Goal: Task Accomplishment & Management: Complete application form

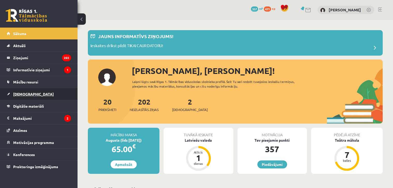
click at [44, 93] on link "[DEMOGRAPHIC_DATA]" at bounding box center [39, 94] width 64 height 12
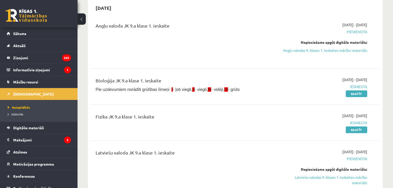
scroll to position [52, 0]
click at [355, 179] on link "Latviešu valodas 9. klases 1. ieskaites mācību materiāls" at bounding box center [324, 180] width 85 height 11
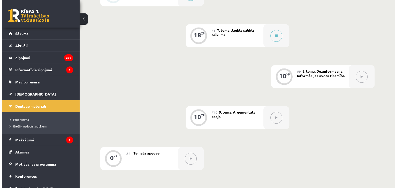
scroll to position [361, 0]
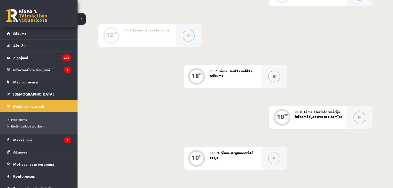
click at [272, 78] on button at bounding box center [274, 77] width 12 height 12
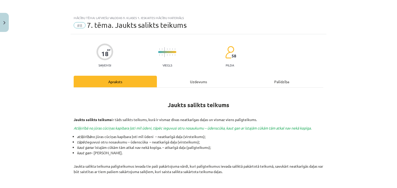
click at [224, 85] on div "Uzdevums" at bounding box center [198, 82] width 83 height 12
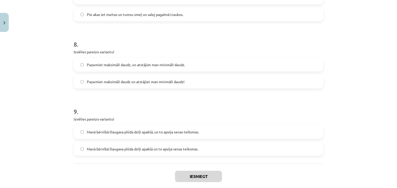
scroll to position [618, 0]
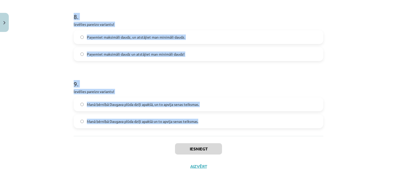
drag, startPoint x: 68, startPoint y: 50, endPoint x: 211, endPoint y: 123, distance: 160.5
click at [211, 123] on div "Mācību tēma: Latviešu valodas 9. klases 1. ieskaites mācību materiāls #8 7. tēm…" at bounding box center [198, 94] width 397 height 188
copy form "1 . Izvēlies pareizo variantu! Un Mentīte teikusi, tas ir labi, ka Puteklis šķa…"
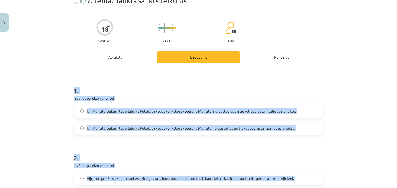
scroll to position [0, 0]
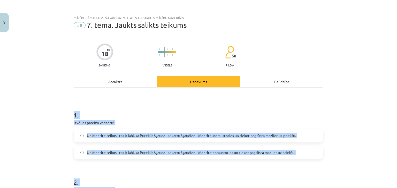
click at [188, 104] on h1 "1 ." at bounding box center [198, 111] width 249 height 16
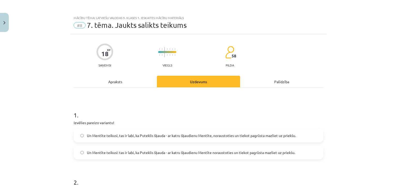
click at [146, 155] on label "Un Mentīte teikusi: tas ir labi, ka Puteklis šķauda - ar katru šķaudienu Mentīt…" at bounding box center [198, 152] width 248 height 13
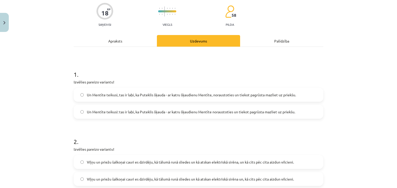
scroll to position [77, 0]
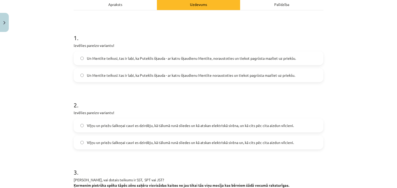
click at [196, 129] on label "Viļņu un priežu šalkoņai cauri es dzirdēju, kā tālumā runā sliedes un kā atskan…" at bounding box center [198, 125] width 248 height 13
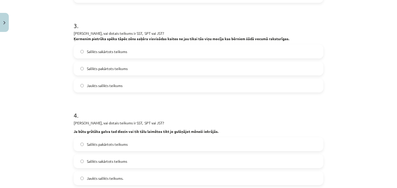
scroll to position [232, 0]
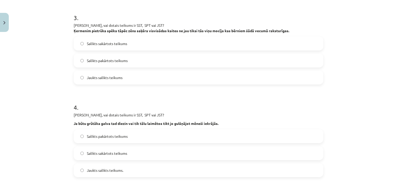
click at [101, 78] on span "Jaukts salikts teikums" at bounding box center [105, 77] width 36 height 5
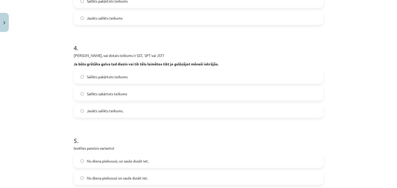
scroll to position [336, 0]
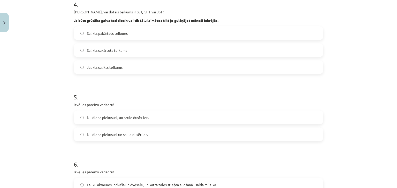
click at [100, 71] on label "Jaukts salikts teikums." at bounding box center [198, 67] width 248 height 13
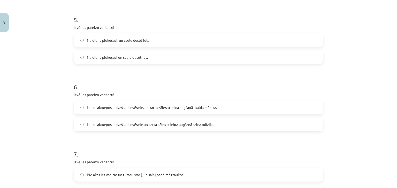
click at [113, 37] on label "Nu diena piekususi, un saule dusēt iet." at bounding box center [198, 40] width 248 height 13
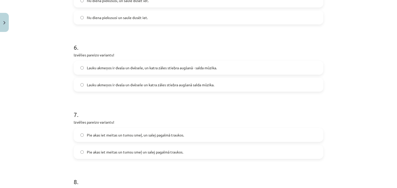
scroll to position [465, 0]
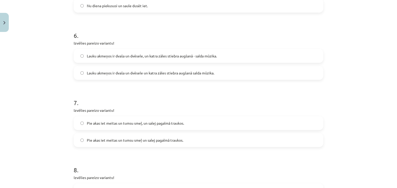
click at [137, 54] on span "Lauku akmeņos ir dvaša un dvēsele, un katra zāles stiebra augšanā - salda mūzik…" at bounding box center [152, 55] width 130 height 5
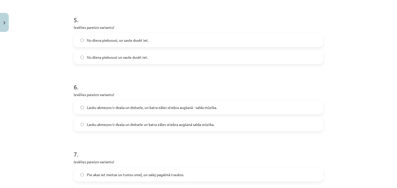
click at [141, 57] on span "Nu diena piekususi un saule dusēt iet." at bounding box center [117, 57] width 61 height 5
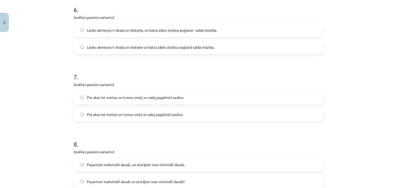
click at [158, 102] on label "Pie akas iet meitas un tumsu smeļ, un salej pagalmā traukos." at bounding box center [198, 97] width 248 height 13
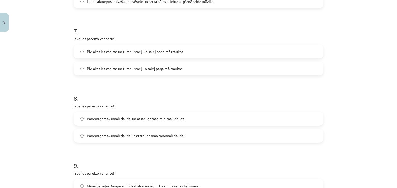
scroll to position [568, 0]
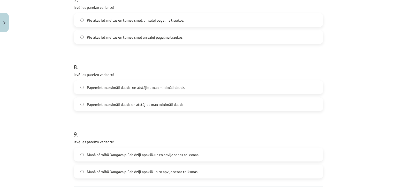
click at [142, 87] on span "Paņemiet maksimāli daudz, un atstājiet man minimāli daudz." at bounding box center [136, 87] width 98 height 5
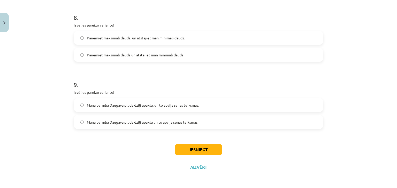
scroll to position [618, 0]
click at [139, 110] on label "Manā bērnībā Daugava plūda dziļi apakšā, un to apvija senas teiksmas." at bounding box center [198, 104] width 248 height 13
click at [185, 152] on button "Iesniegt" at bounding box center [198, 149] width 47 height 11
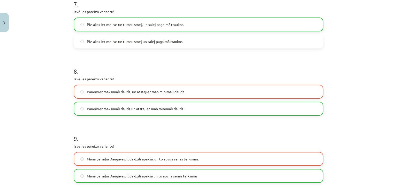
scroll to position [620, 0]
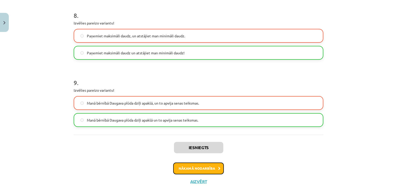
click at [195, 168] on button "Nākamā nodarbība" at bounding box center [198, 169] width 51 height 12
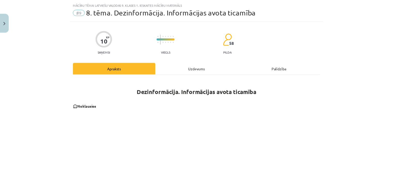
scroll to position [13, 0]
click at [5, 22] on img "Close" at bounding box center [4, 22] width 2 height 3
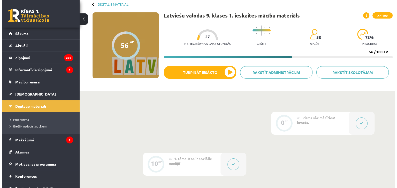
scroll to position [77, 0]
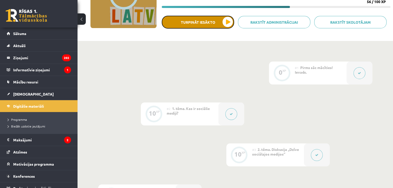
click at [213, 22] on button "Turpināt iesākto" at bounding box center [198, 22] width 72 height 13
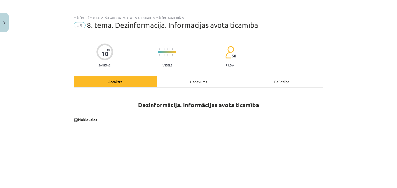
click at [199, 76] on div "Uzdevums" at bounding box center [198, 82] width 83 height 12
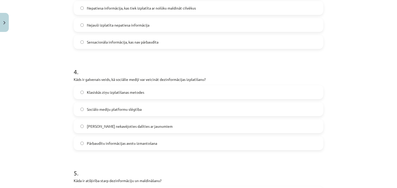
scroll to position [471, 0]
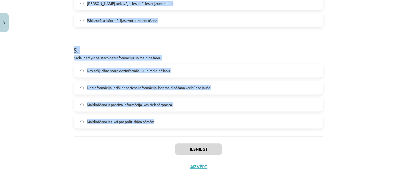
drag, startPoint x: 52, startPoint y: 93, endPoint x: 188, endPoint y: 122, distance: 138.3
click at [188, 122] on div "Mācību tēma: Latviešu valodas 9. klases 1. ieskaites mācību materiāls #9 8. tēm…" at bounding box center [198, 94] width 397 height 188
copy form "1 . Kura no šīm stratēģijām palīdz cīnīties pret dezinformāciju? Izmantot faktu…"
click at [197, 51] on h1 "5 ." at bounding box center [198, 46] width 249 height 16
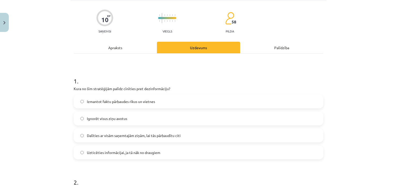
scroll to position [32, 0]
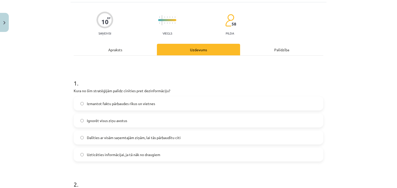
click at [122, 106] on label "Izmantot faktu pārbaudes rīkus un vietnes" at bounding box center [198, 103] width 248 height 13
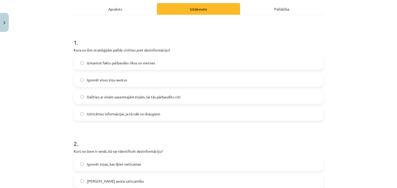
scroll to position [109, 0]
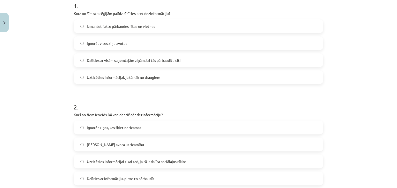
click at [106, 149] on label "Pārbaudīt avota uzticamību" at bounding box center [198, 144] width 248 height 13
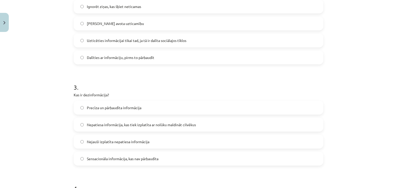
scroll to position [264, 0]
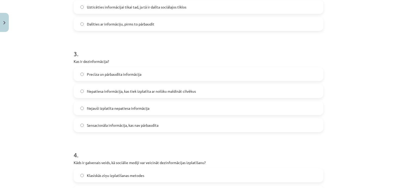
click at [125, 92] on span "Nepatiesa informācija, kas tiek izplatīta ar nolūku maldināt cilvēkus" at bounding box center [141, 91] width 109 height 5
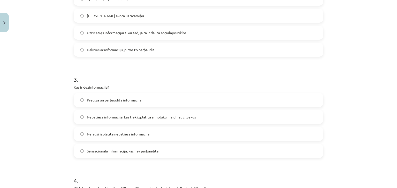
scroll to position [316, 0]
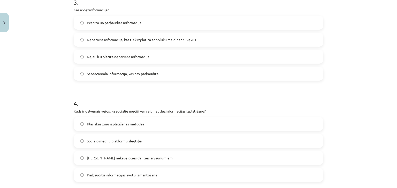
click at [118, 157] on span "Iespēja nekavējoties dalīties ar jaunumiem" at bounding box center [130, 158] width 86 height 5
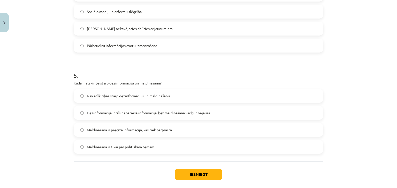
scroll to position [471, 0]
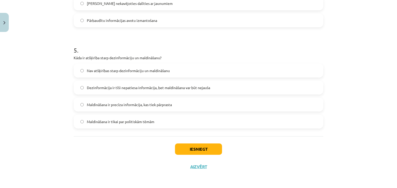
click at [117, 86] on span "Dezinformācija ir tīši nepatiesa informācija, bet maldināšana var būt nejauša" at bounding box center [148, 87] width 123 height 5
click at [188, 148] on button "Iesniegt" at bounding box center [198, 149] width 47 height 11
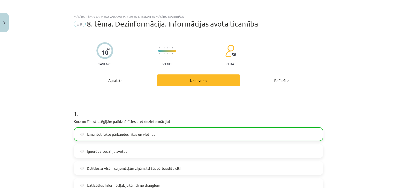
scroll to position [0, 0]
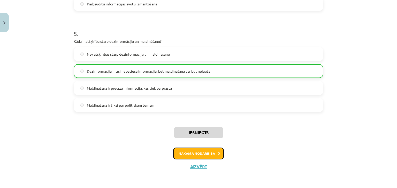
click at [191, 152] on button "Nākamā nodarbība" at bounding box center [198, 154] width 51 height 12
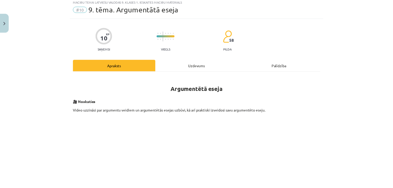
scroll to position [13, 0]
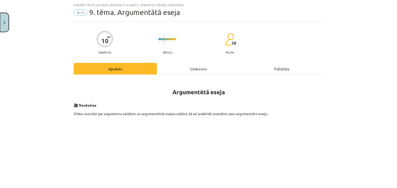
click at [9, 21] on button "Close" at bounding box center [4, 22] width 9 height 19
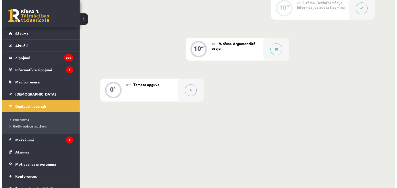
scroll to position [475, 0]
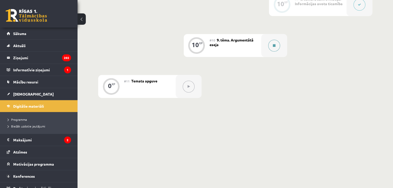
click at [266, 48] on div at bounding box center [274, 45] width 26 height 23
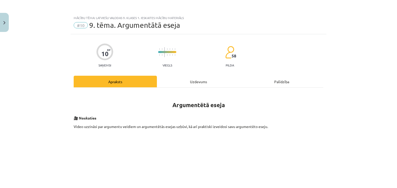
click at [182, 77] on div "Uzdevums" at bounding box center [198, 82] width 83 height 12
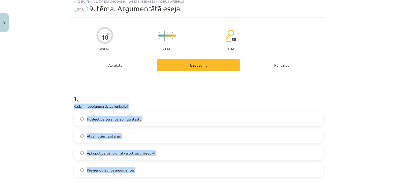
scroll to position [17, 0]
drag, startPoint x: 68, startPoint y: 99, endPoint x: 214, endPoint y: 166, distance: 160.3
click at [216, 169] on div "Mācību tēma: Latviešu valodas 9. klases 1. ieskaites mācību materiāls #10 9. tē…" at bounding box center [198, 94] width 397 height 188
drag, startPoint x: 62, startPoint y: 102, endPoint x: 65, endPoint y: 98, distance: 4.3
click at [62, 101] on div "Mācību tēma: Latviešu valodas 9. klases 1. ieskaites mācību materiāls #10 9. tē…" at bounding box center [198, 94] width 397 height 188
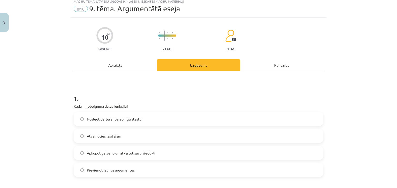
click at [66, 97] on div "Mācību tēma: Latviešu valodas 9. klases 1. ieskaites mācību materiāls #10 9. tē…" at bounding box center [198, 94] width 397 height 188
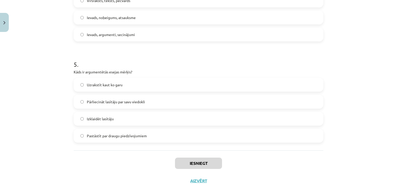
scroll to position [471, 0]
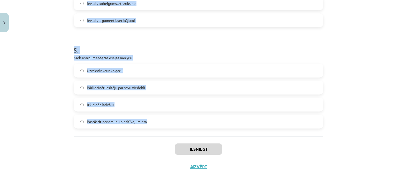
drag, startPoint x: 66, startPoint y: 97, endPoint x: 141, endPoint y: 121, distance: 79.3
click at [151, 125] on div "Mācību tēma: Latviešu valodas 9. klases 1. ieskaites mācību materiāls #10 9. tē…" at bounding box center [198, 94] width 397 height 188
copy form "1 . Kāda ir nobeiguma daļas funkcija? Noslēgt darbu ar personīgu stāstu Atvaino…"
click at [4, 20] on button "Close" at bounding box center [4, 22] width 9 height 19
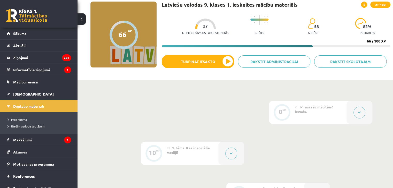
scroll to position [10, 0]
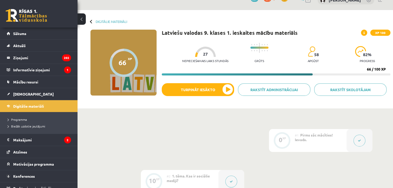
click at [128, 65] on div at bounding box center [123, 63] width 28 height 28
click at [365, 30] on span at bounding box center [364, 33] width 6 height 6
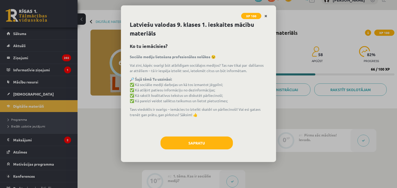
click at [266, 14] on icon "Close" at bounding box center [265, 16] width 3 height 4
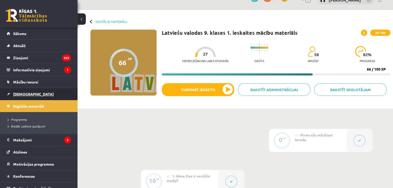
click at [29, 90] on link "[DEMOGRAPHIC_DATA]" at bounding box center [39, 94] width 64 height 12
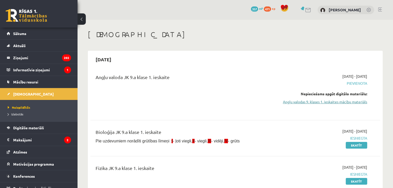
drag, startPoint x: 322, startPoint y: 102, endPoint x: 282, endPoint y: 101, distance: 39.8
click at [282, 101] on link "Angļu valodas 9. klases 1. ieskaites mācību materiāls" at bounding box center [324, 101] width 85 height 5
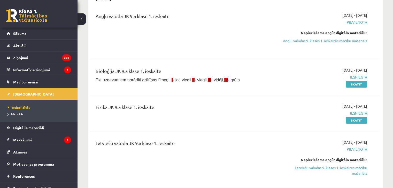
scroll to position [77, 0]
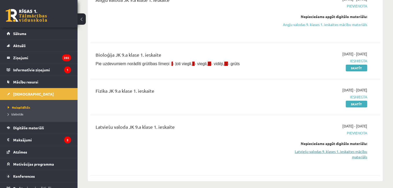
click at [351, 154] on link "Latviešu valodas 9. klases 1. ieskaites mācību materiāls" at bounding box center [324, 154] width 85 height 11
click at [328, 155] on link "Latviešu valodas 9. klases 1. ieskaites mācību materiāls" at bounding box center [324, 154] width 85 height 11
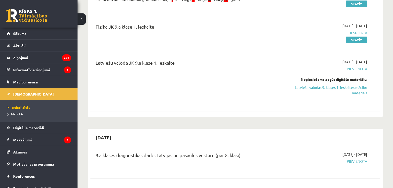
scroll to position [181, 0]
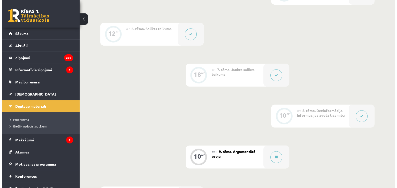
scroll to position [413, 0]
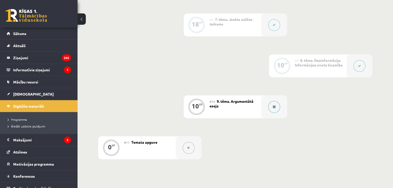
click at [283, 108] on div at bounding box center [274, 107] width 26 height 23
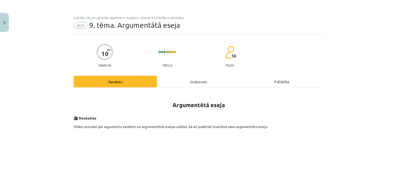
click at [187, 87] on div "Uzdevums" at bounding box center [198, 82] width 83 height 12
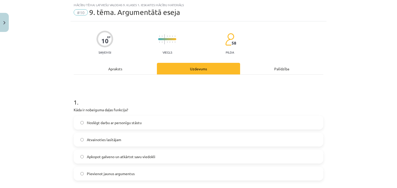
click at [120, 156] on span "Apkopot galveno un atkārtot savu viedokli" at bounding box center [121, 156] width 68 height 5
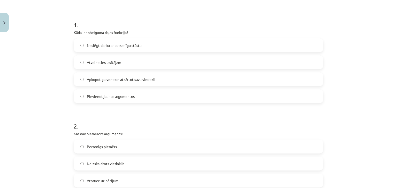
click at [119, 146] on label "Personīgs piemērs" at bounding box center [198, 146] width 248 height 13
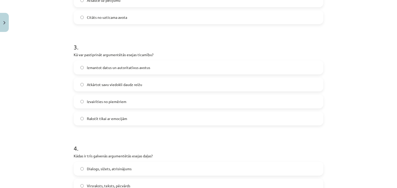
click at [116, 103] on span "Izvairīties no piemēriem" at bounding box center [107, 101] width 40 height 5
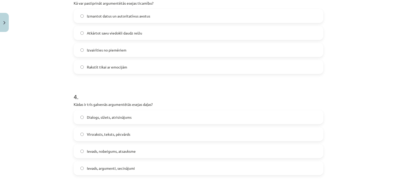
click at [119, 124] on div "Dialogs, sižets, atrisinājums Virsraksts, teksts, pēcvārds Ievads, nobeigums, a…" at bounding box center [198, 142] width 249 height 65
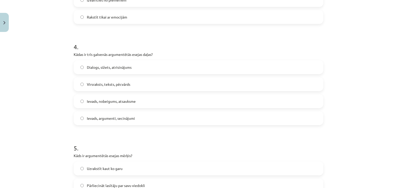
scroll to position [426, 0]
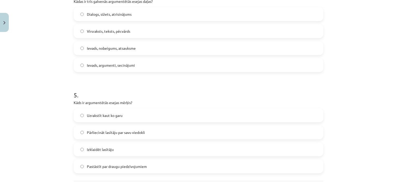
click at [123, 30] on span "Virsraksts, teksts, pēcvārds" at bounding box center [108, 31] width 43 height 5
click at [136, 137] on label "Pārliecināt lasītāju par savu viedokli" at bounding box center [198, 132] width 248 height 13
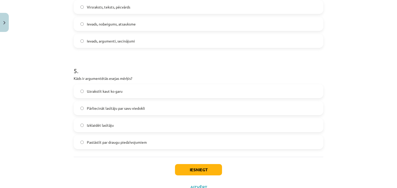
scroll to position [471, 0]
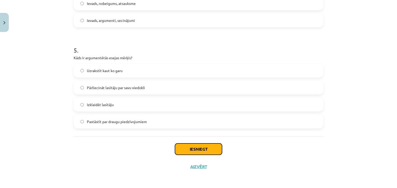
click at [199, 147] on button "Iesniegt" at bounding box center [198, 149] width 47 height 11
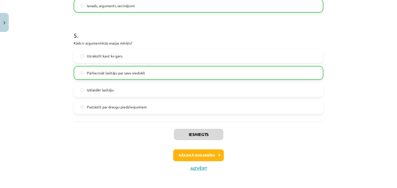
scroll to position [487, 0]
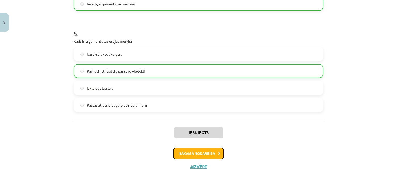
click at [197, 157] on button "Nākamā nodarbība" at bounding box center [198, 154] width 51 height 12
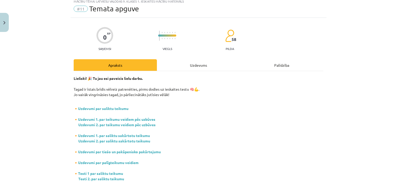
scroll to position [13, 0]
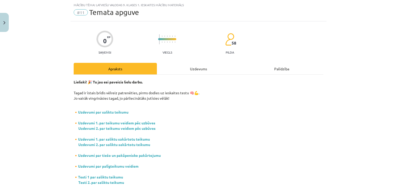
click at [176, 72] on div "Uzdevums" at bounding box center [198, 69] width 83 height 12
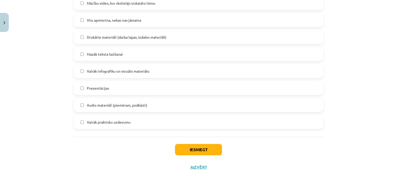
scroll to position [325, 0]
click at [220, 152] on button "Iesniegt" at bounding box center [198, 149] width 47 height 11
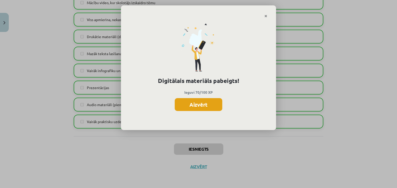
click at [187, 105] on button "Aizvērt" at bounding box center [199, 104] width 48 height 13
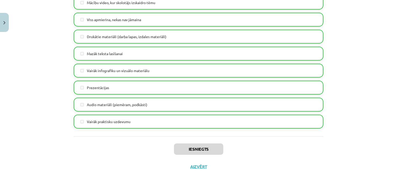
click at [201, 170] on div "Iesniegts Aizvērt" at bounding box center [198, 155] width 249 height 36
click at [201, 164] on div "Iesniegts Aizvērt" at bounding box center [196, 155] width 249 height 36
click at [198, 167] on button "Aizvērt" at bounding box center [197, 166] width 20 height 5
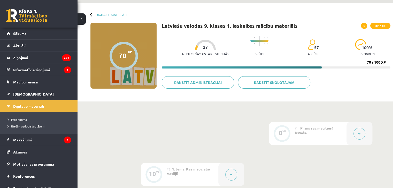
scroll to position [0, 0]
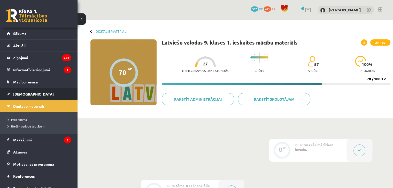
click at [27, 93] on span "[DEMOGRAPHIC_DATA]" at bounding box center [33, 94] width 41 height 5
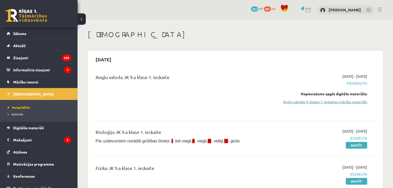
click at [284, 99] on link "Angļu valodas 9. klases 1. ieskaites mācību materiāls" at bounding box center [324, 101] width 85 height 5
click at [284, 102] on link "Angļu valodas 9. klases 1. ieskaites mācību materiāls" at bounding box center [324, 101] width 85 height 5
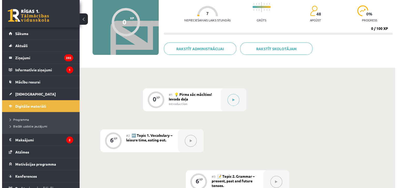
scroll to position [52, 0]
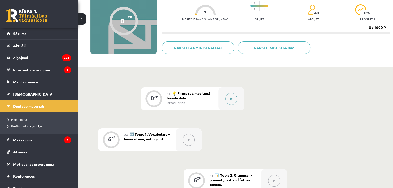
click at [227, 98] on button at bounding box center [231, 99] width 12 height 12
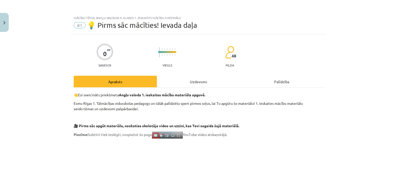
click at [220, 84] on div "Uzdevums" at bounding box center [198, 82] width 83 height 12
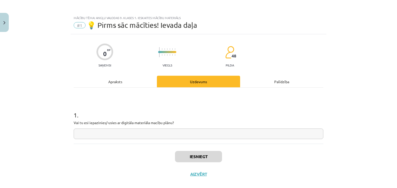
scroll to position [7, 0]
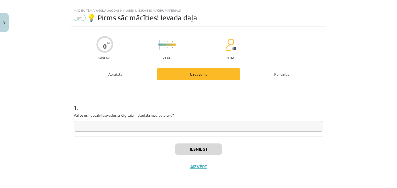
click at [189, 120] on div "1 . Vai tu esi iepazinies/-usies ar digitāla materiāla macību plānu?" at bounding box center [198, 113] width 249 height 37
click at [187, 126] on input "text" at bounding box center [198, 126] width 249 height 11
type input "**"
click at [186, 148] on button "Iesniegt" at bounding box center [198, 149] width 47 height 11
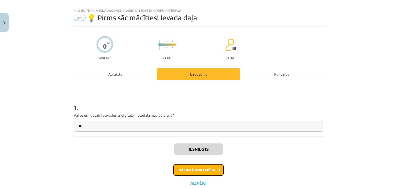
click at [195, 167] on button "Nākamā nodarbība" at bounding box center [198, 170] width 51 height 12
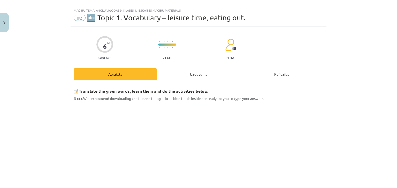
scroll to position [13, 0]
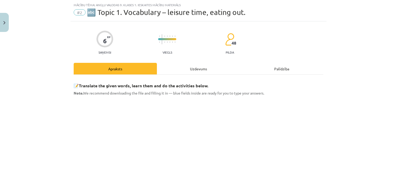
click at [170, 66] on div "Uzdevums" at bounding box center [198, 69] width 83 height 12
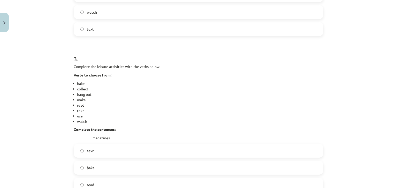
scroll to position [429, 0]
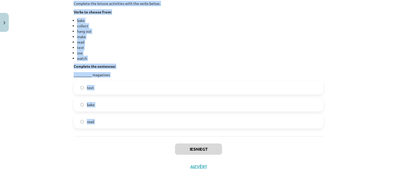
drag, startPoint x: 67, startPoint y: 22, endPoint x: 84, endPoint y: 94, distance: 73.6
click at [92, 136] on div "Mācību tēma: Angļu valodas 9. klases 1. ieskaites mācību materiāls #2 🔤 Topic 1…" at bounding box center [198, 94] width 397 height 188
copy form "1 . Complete the leisure activities with the verbs below. Verbs to choose from:…"
click at [136, 51] on li "use" at bounding box center [200, 52] width 246 height 5
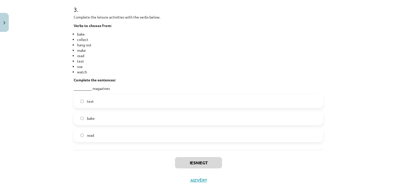
scroll to position [403, 0]
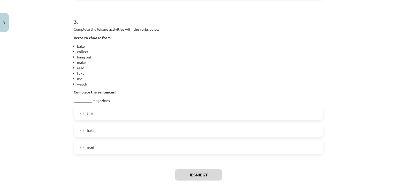
click at [111, 148] on label "read" at bounding box center [198, 147] width 248 height 13
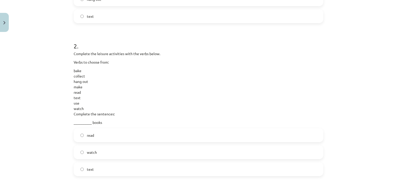
scroll to position [222, 0]
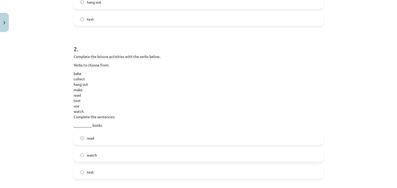
click at [110, 140] on label "read" at bounding box center [198, 138] width 248 height 13
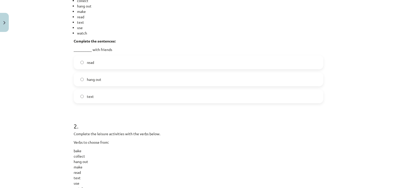
scroll to position [119, 0]
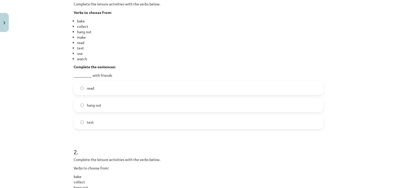
click at [110, 109] on label "hang out" at bounding box center [198, 105] width 248 height 13
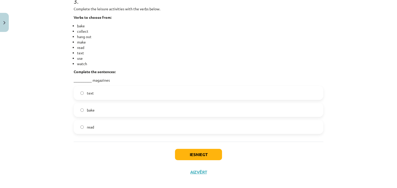
scroll to position [429, 0]
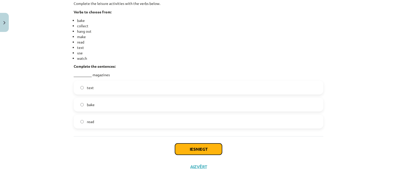
click at [194, 146] on button "Iesniegt" at bounding box center [198, 149] width 47 height 11
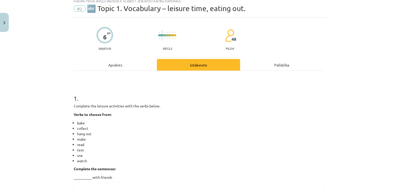
scroll to position [0, 0]
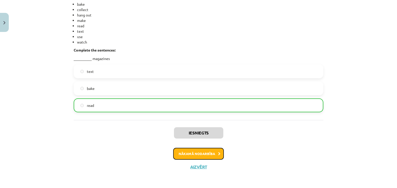
click at [192, 155] on button "Nākamā nodarbība" at bounding box center [198, 154] width 51 height 12
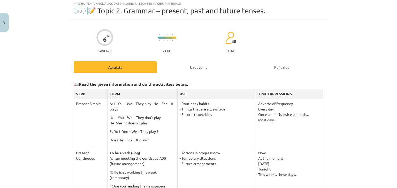
scroll to position [13, 0]
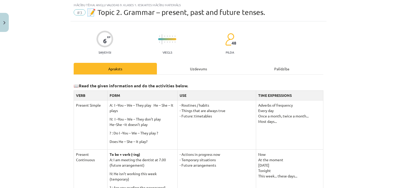
click at [176, 63] on div "Uzdevums" at bounding box center [198, 69] width 83 height 12
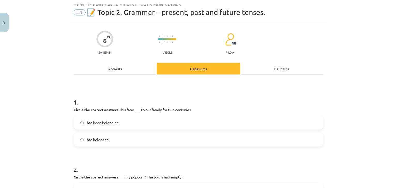
click at [110, 141] on label "has belonged" at bounding box center [198, 139] width 248 height 13
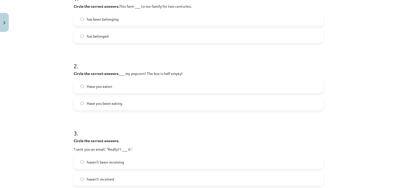
scroll to position [142, 0]
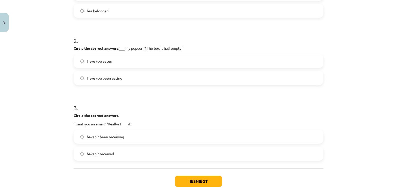
click at [116, 154] on label "haven’t received" at bounding box center [198, 154] width 248 height 13
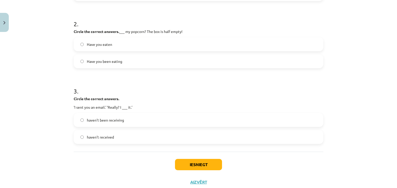
scroll to position [175, 0]
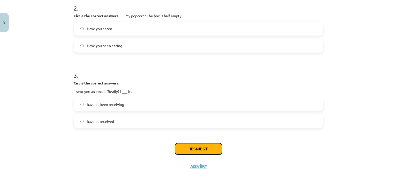
click at [193, 151] on button "Iesniegt" at bounding box center [198, 149] width 47 height 11
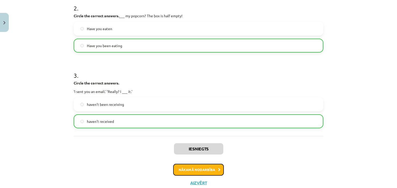
click at [185, 175] on button "Nākamā nodarbība" at bounding box center [198, 170] width 51 height 12
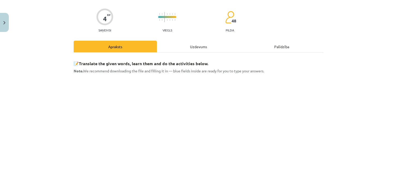
scroll to position [13, 0]
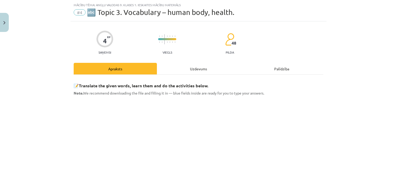
click at [186, 69] on div "Uzdevums" at bounding box center [198, 69] width 83 height 12
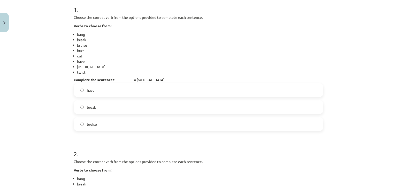
scroll to position [72, 0]
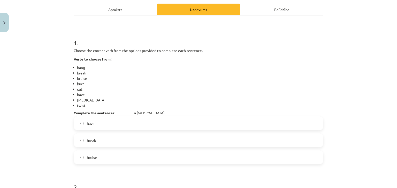
click at [114, 126] on label "have" at bounding box center [198, 123] width 248 height 13
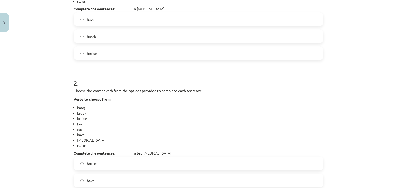
scroll to position [207, 0]
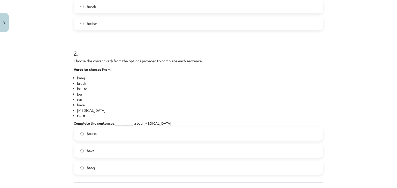
click at [99, 157] on label "have" at bounding box center [198, 151] width 248 height 13
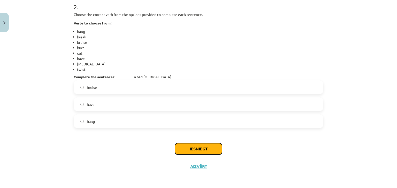
click at [175, 149] on button "Iesniegt" at bounding box center [198, 149] width 47 height 11
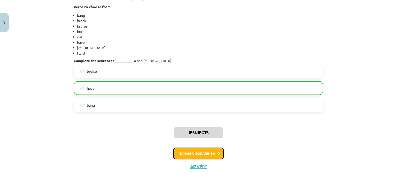
click at [184, 156] on button "Nākamā nodarbība" at bounding box center [198, 154] width 51 height 12
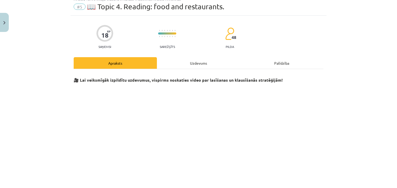
scroll to position [13, 0]
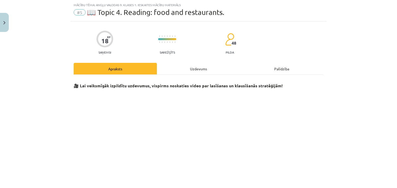
click at [191, 66] on div "Uzdevums" at bounding box center [198, 69] width 83 height 12
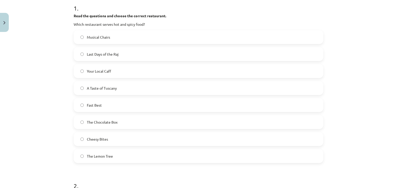
scroll to position [116, 0]
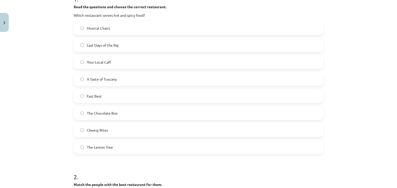
click at [118, 65] on label "Your Local Caff" at bounding box center [198, 62] width 248 height 13
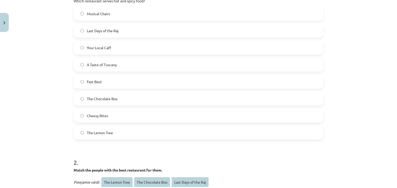
scroll to position [194, 0]
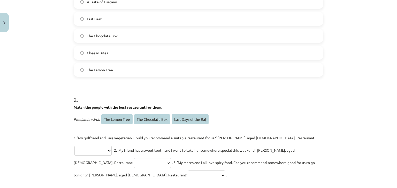
click at [63, 96] on div "**********" at bounding box center [198, 94] width 397 height 188
click at [112, 146] on select "**********" at bounding box center [92, 151] width 37 height 10
click at [278, 130] on div "**********" at bounding box center [198, 147] width 249 height 68
click at [112, 146] on select "**********" at bounding box center [92, 151] width 37 height 10
select select "**********"
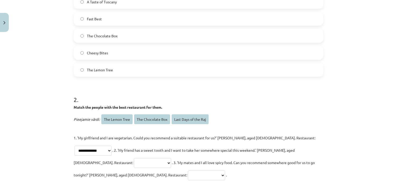
click at [112, 146] on select "**********" at bounding box center [92, 151] width 37 height 10
click at [171, 159] on select "**********" at bounding box center [152, 164] width 37 height 10
select select "**********"
click at [171, 159] on select "**********" at bounding box center [152, 164] width 37 height 10
click at [225, 171] on select "**********" at bounding box center [206, 176] width 37 height 10
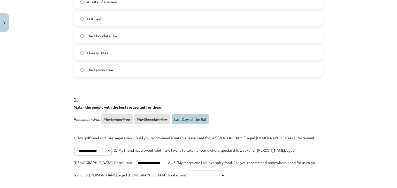
select select "**********"
click at [225, 171] on select "**********" at bounding box center [206, 176] width 37 height 10
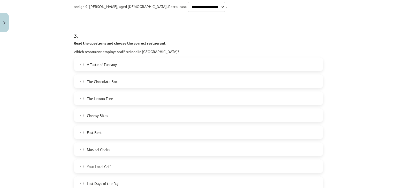
scroll to position [374, 0]
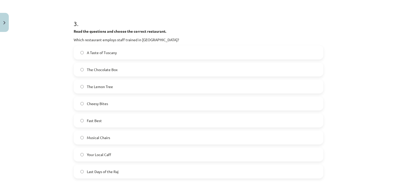
click at [118, 148] on label "Your Local Caff" at bounding box center [198, 154] width 248 height 13
click at [123, 165] on label "Last Days of the Raj" at bounding box center [198, 171] width 248 height 13
click at [117, 46] on label "A Taste of Tuscany" at bounding box center [198, 52] width 248 height 13
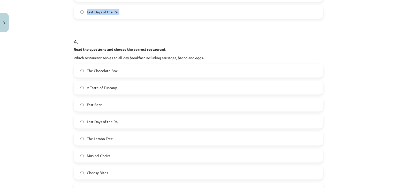
scroll to position [590, 0]
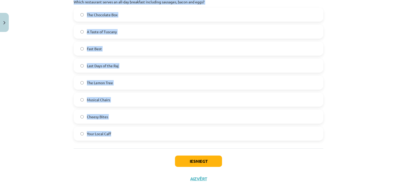
drag, startPoint x: 67, startPoint y: 57, endPoint x: 120, endPoint y: 120, distance: 81.7
click at [120, 120] on div "**********" at bounding box center [198, 94] width 397 height 188
copy div "4 . Read the questions and choose the correct restaurant. Which restaurant serv…"
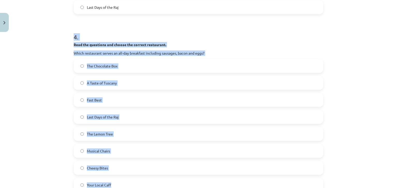
scroll to position [539, 0]
click at [115, 163] on div "The Chocolate Box A Taste of Tuscany Fast Best Last Days of the Raj The Lemon T…" at bounding box center [198, 125] width 249 height 133
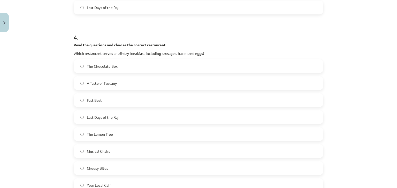
click at [115, 179] on label "Your Local Caff" at bounding box center [198, 185] width 248 height 13
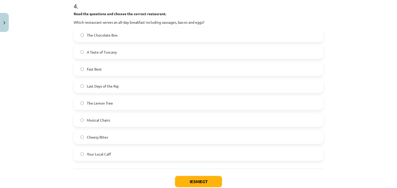
scroll to position [590, 0]
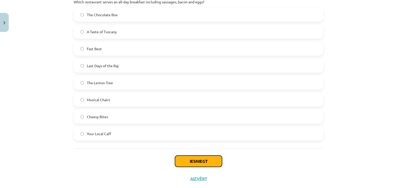
click at [195, 156] on button "Iesniegt" at bounding box center [198, 161] width 47 height 11
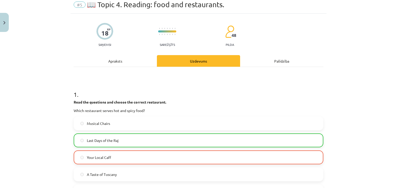
scroll to position [0, 0]
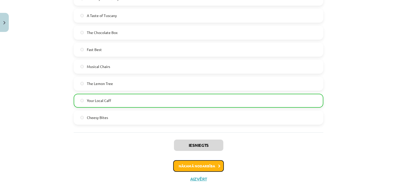
click at [213, 161] on button "Nākamā nodarbība" at bounding box center [198, 167] width 51 height 12
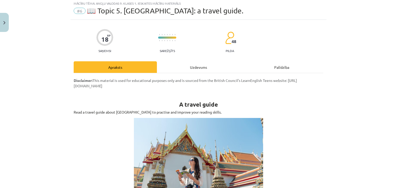
scroll to position [13, 0]
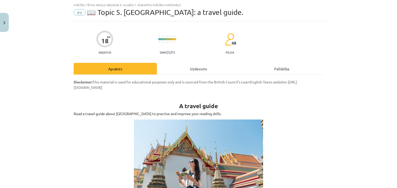
click at [182, 65] on div "Uzdevums" at bounding box center [198, 69] width 83 height 12
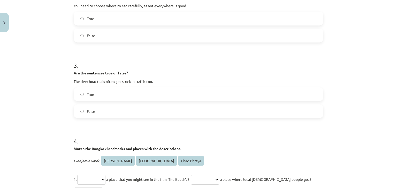
scroll to position [271, 0]
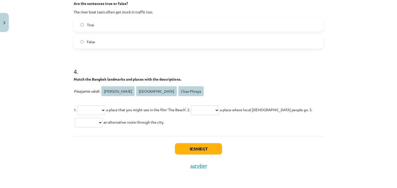
drag, startPoint x: 64, startPoint y: 101, endPoint x: 187, endPoint y: 127, distance: 125.5
click at [187, 127] on div "**********" at bounding box center [198, 94] width 397 height 188
copy form "**********"
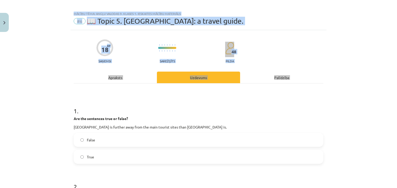
scroll to position [0, 0]
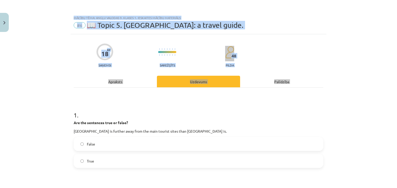
click at [96, 162] on label "True" at bounding box center [198, 161] width 248 height 13
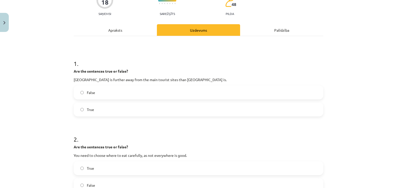
click at [93, 167] on label "True" at bounding box center [198, 168] width 248 height 13
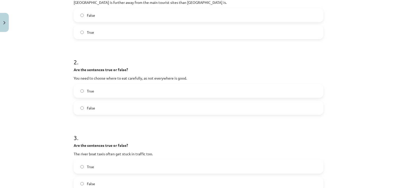
click at [96, 180] on label "False" at bounding box center [198, 184] width 248 height 13
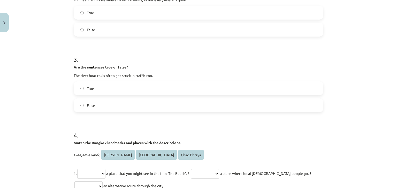
scroll to position [258, 0]
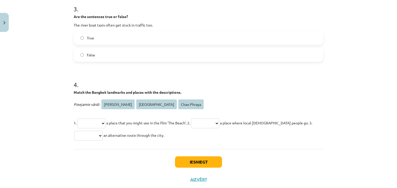
click at [96, 123] on select "**********" at bounding box center [91, 124] width 28 height 10
select select "**********"
click at [77, 119] on select "**********" at bounding box center [91, 124] width 28 height 10
click at [219, 120] on select "**********" at bounding box center [205, 124] width 28 height 10
click at [199, 119] on select "**********" at bounding box center [205, 124] width 28 height 10
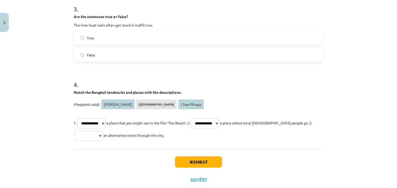
click at [208, 122] on select "**********" at bounding box center [205, 124] width 28 height 10
select select "**********"
click at [199, 119] on select "**********" at bounding box center [205, 124] width 28 height 10
click at [98, 133] on select "**********" at bounding box center [88, 136] width 28 height 10
select select "**********"
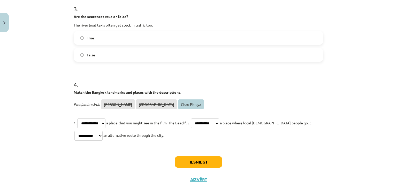
click at [74, 131] on select "**********" at bounding box center [88, 136] width 28 height 10
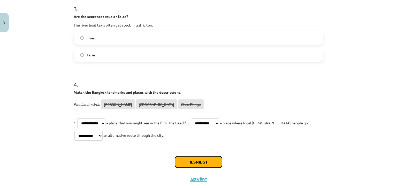
click at [198, 162] on button "Iesniegt" at bounding box center [198, 162] width 47 height 11
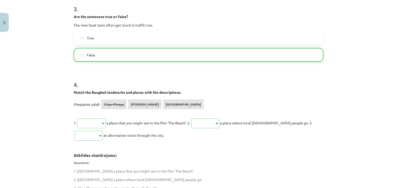
scroll to position [337, 0]
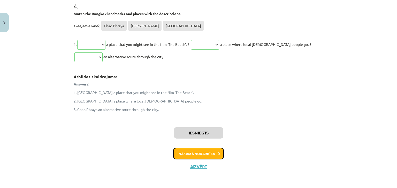
click at [193, 158] on button "Nākamā nodarbība" at bounding box center [198, 154] width 51 height 12
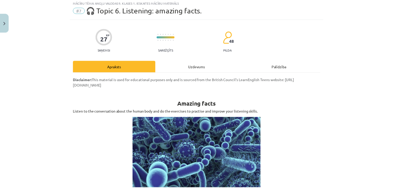
scroll to position [13, 0]
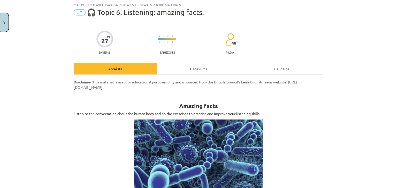
click at [3, 21] on img "Close" at bounding box center [4, 22] width 2 height 3
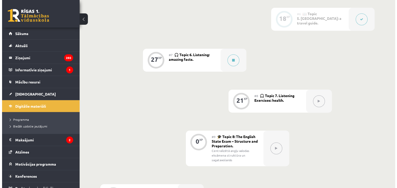
scroll to position [336, 0]
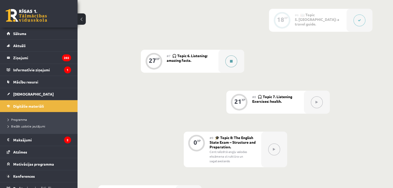
click at [233, 66] on button at bounding box center [231, 62] width 12 height 12
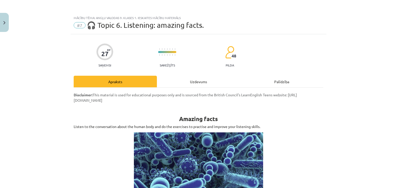
click at [208, 83] on div "Uzdevums" at bounding box center [198, 82] width 83 height 12
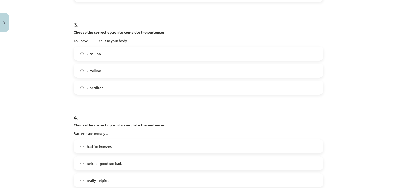
scroll to position [428, 0]
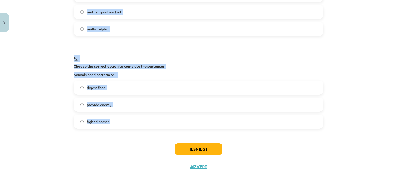
drag, startPoint x: 64, startPoint y: 95, endPoint x: 111, endPoint y: 125, distance: 55.9
click at [111, 125] on div "Mācību tēma: Angļu valodas 9. klases 1. ieskaites mācību materiāls #7 🎧 Topic 6…" at bounding box center [198, 94] width 397 height 188
copy form "1 . Do this exercise while you listen. Complete the sentences with a word or wo…"
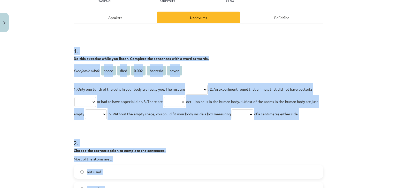
scroll to position [103, 0]
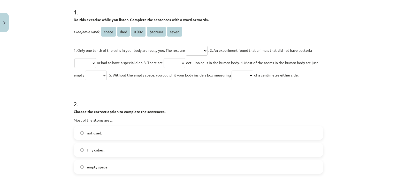
click at [199, 48] on select "***** **** ***** ******** *****" at bounding box center [197, 51] width 22 height 10
select select "********"
click at [186, 46] on select "***** **** ***** ******** *****" at bounding box center [197, 51] width 22 height 10
click at [84, 63] on select "***** **** ***** ******** *****" at bounding box center [85, 63] width 22 height 10
select select "****"
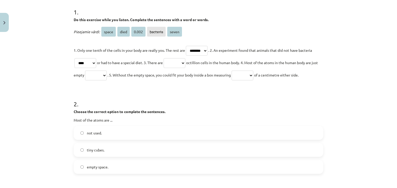
click at [74, 58] on select "***** **** ***** ******** *****" at bounding box center [85, 63] width 22 height 10
click at [180, 58] on select "***** **** ***** ******** *****" at bounding box center [174, 63] width 22 height 10
select select "*****"
click at [166, 58] on select "***** **** ***** ******** *****" at bounding box center [174, 63] width 22 height 10
click at [107, 75] on select "***** **** ***** ******** *****" at bounding box center [96, 76] width 22 height 10
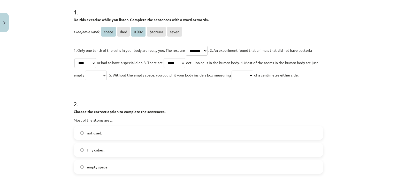
select select "*****"
click at [91, 71] on select "***** **** ***** ******** *****" at bounding box center [96, 76] width 22 height 10
click at [253, 78] on select "***** **** ***** ******** *****" at bounding box center [242, 76] width 22 height 10
select select "*****"
click at [241, 71] on select "***** **** ***** ******** *****" at bounding box center [242, 76] width 22 height 10
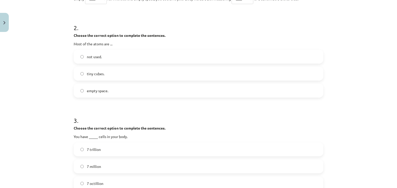
scroll to position [181, 0]
click at [106, 89] on label "empty space." at bounding box center [198, 89] width 248 height 13
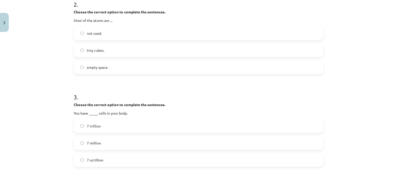
scroll to position [232, 0]
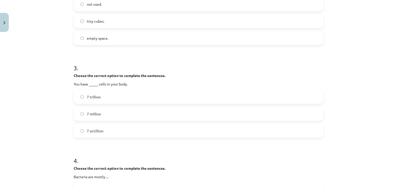
click at [99, 104] on div "7 trillion" at bounding box center [198, 97] width 249 height 14
click at [99, 96] on label "7 trillion" at bounding box center [198, 97] width 248 height 13
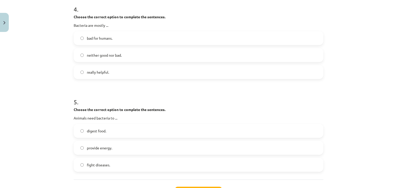
scroll to position [387, 0]
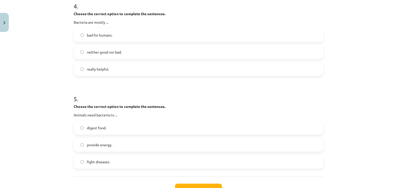
click at [88, 67] on span "really helpful." at bounding box center [98, 69] width 22 height 5
click at [98, 130] on span "digest food." at bounding box center [96, 127] width 19 height 5
click at [202, 185] on button "Iesniegt" at bounding box center [198, 189] width 47 height 11
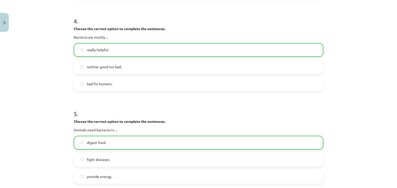
scroll to position [510, 0]
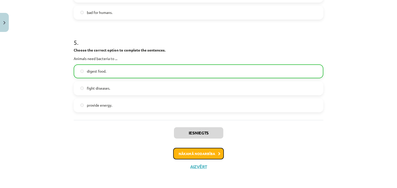
click at [191, 152] on button "Nākamā nodarbība" at bounding box center [198, 154] width 51 height 12
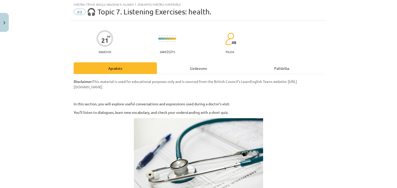
scroll to position [13, 0]
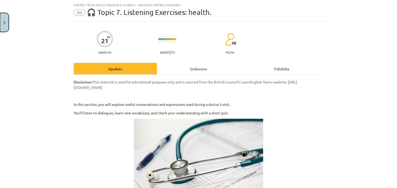
click at [8, 20] on button "Close" at bounding box center [4, 22] width 9 height 19
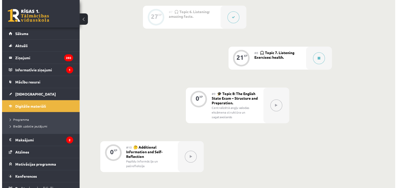
scroll to position [387, 0]
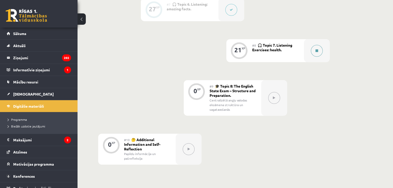
click at [322, 47] on div at bounding box center [317, 50] width 26 height 23
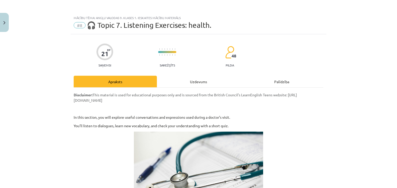
click at [219, 78] on div "Uzdevums" at bounding box center [198, 82] width 83 height 12
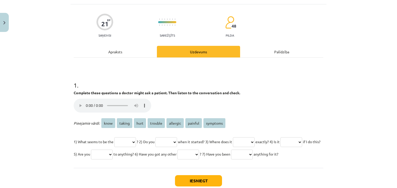
scroll to position [39, 0]
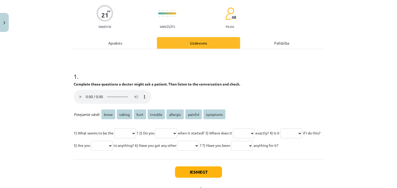
click at [136, 130] on select "**** ****** **** ******* ******** ******* ********" at bounding box center [125, 134] width 22 height 10
select select "*******"
click at [114, 129] on select "**** ****** **** ******* ******** ******* ********" at bounding box center [125, 134] width 22 height 10
click at [168, 134] on select "**** ****** **** ******* ******** ******* ********" at bounding box center [166, 134] width 22 height 10
select select "********"
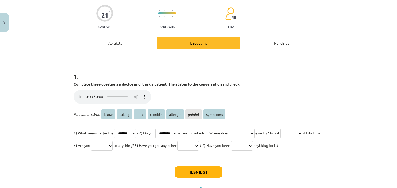
click at [161, 129] on select "**** ****** **** ******* ******** ******* ********" at bounding box center [166, 134] width 22 height 10
drag, startPoint x: 236, startPoint y: 136, endPoint x: 246, endPoint y: 133, distance: 9.5
click at [242, 136] on p "1) What seems to be the **** ****** **** ******* ******** ******* ******** ? 2)…" at bounding box center [198, 139] width 249 height 25
click at [246, 133] on select "**** ****** **** ******* ******** ******* ********" at bounding box center [244, 134] width 22 height 10
select select "********"
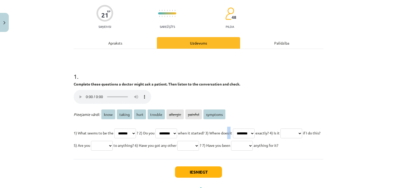
click at [246, 129] on select "**** ****** **** ******* ******** ******* ********" at bounding box center [244, 134] width 22 height 10
click at [280, 139] on select "**** ****** **** ******* ******** ******* ********" at bounding box center [291, 134] width 22 height 10
select select "*******"
click at [280, 139] on select "**** ****** **** ******* ******** ******* ********" at bounding box center [291, 134] width 22 height 10
click at [113, 146] on select "**** ****** **** ******* ******** ******* ********" at bounding box center [102, 146] width 22 height 10
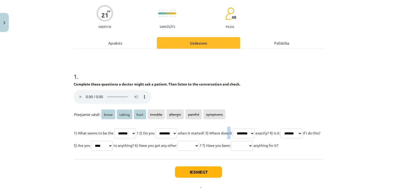
click at [113, 141] on select "**** ****** **** ******* ******** ******* ********" at bounding box center [102, 146] width 22 height 10
click at [199, 146] on select "**** ****** **** ******* ******** ******* ********" at bounding box center [188, 146] width 22 height 10
click at [113, 144] on select "**** ****** **** ******* ******** ******* ********" at bounding box center [102, 146] width 22 height 10
select select "********"
click at [113, 141] on select "**** ****** **** ******* ******** ******* ********" at bounding box center [102, 146] width 22 height 10
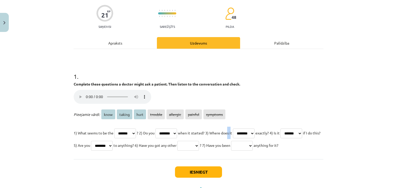
click at [199, 146] on select "**** ****** **** ******* ******** ******* ********" at bounding box center [188, 146] width 22 height 10
select select "********"
click at [199, 141] on select "**** ****** **** ******* ******** ******* ********" at bounding box center [188, 146] width 22 height 10
click at [231, 151] on select "**** ****** **** ******* ******** ******* ********" at bounding box center [242, 146] width 22 height 10
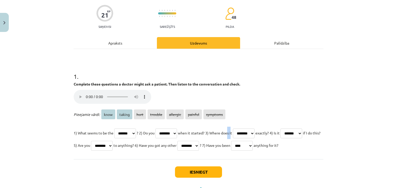
click at [231, 151] on select "**** ****** **** ******* ******** ******* ********" at bounding box center [242, 146] width 22 height 10
select select "*******"
click at [231, 151] on select "**** ****** **** ******* ******** ******* ********" at bounding box center [242, 146] width 22 height 10
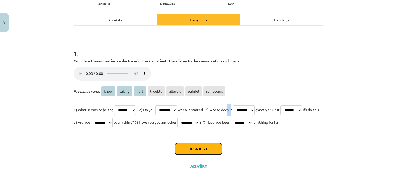
click at [192, 148] on button "Iesniegt" at bounding box center [198, 149] width 47 height 11
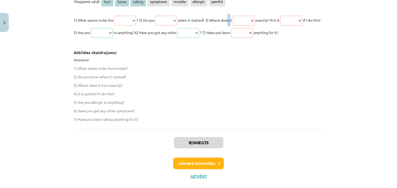
scroll to position [175, 0]
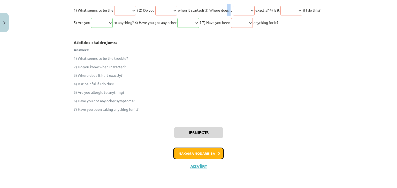
click at [196, 158] on button "Nākamā nodarbība" at bounding box center [198, 154] width 51 height 12
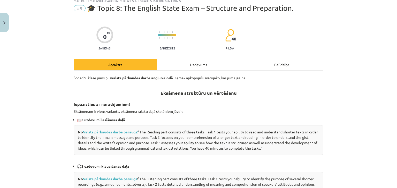
scroll to position [13, 0]
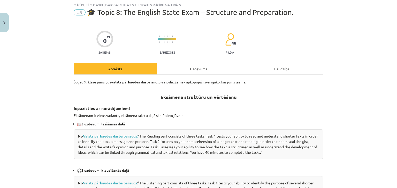
click at [210, 71] on div "Uzdevums" at bounding box center [198, 69] width 83 height 12
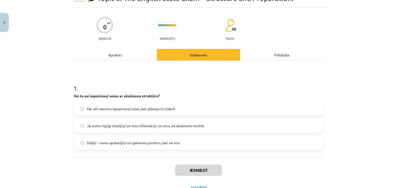
scroll to position [48, 0]
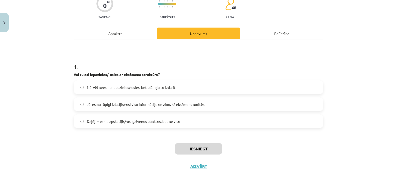
click at [188, 100] on label "Jā, esmu rūpīgi izlasījis/-usi visu informāciju un zinu, kā eksāmens noritēs" at bounding box center [198, 104] width 248 height 13
click at [153, 88] on span "Nē, vēl neesmu iepazinies/-usies, bet plānoju to izdarīt" at bounding box center [131, 87] width 89 height 5
click at [158, 111] on label "Jā, esmu rūpīgi izlasījis/-usi visu informāciju un zinu, kā eksāmens noritēs" at bounding box center [198, 104] width 248 height 13
click at [193, 151] on button "Iesniegt" at bounding box center [198, 149] width 47 height 11
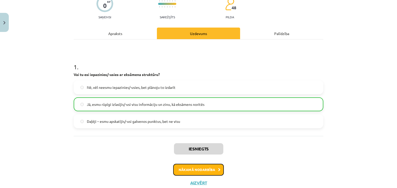
click at [217, 173] on button "Nākamā nodarbība" at bounding box center [198, 170] width 51 height 12
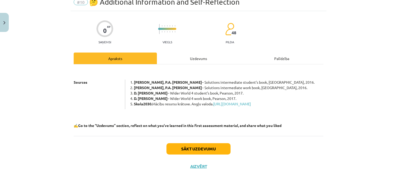
scroll to position [13, 0]
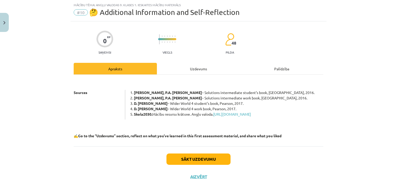
click at [185, 72] on div "Uzdevums" at bounding box center [198, 69] width 83 height 12
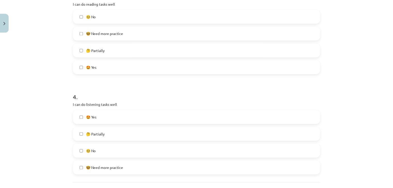
scroll to position [370, 0]
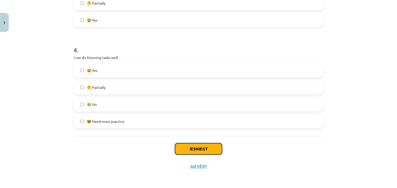
click at [178, 153] on button "Iesniegt" at bounding box center [198, 149] width 47 height 11
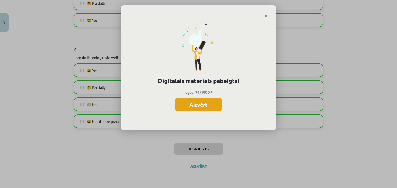
click at [198, 103] on button "Aizvērt" at bounding box center [199, 104] width 48 height 13
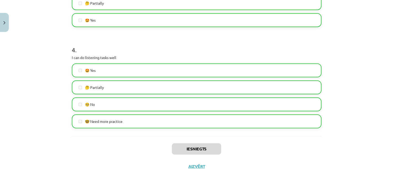
click at [193, 169] on div "Iesniegts Aizvērt" at bounding box center [196, 154] width 249 height 36
click at [193, 166] on button "Aizvērt" at bounding box center [197, 166] width 20 height 5
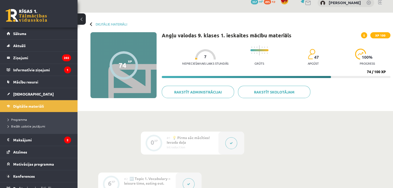
scroll to position [0, 0]
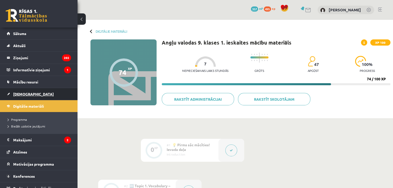
click at [27, 93] on span "[DEMOGRAPHIC_DATA]" at bounding box center [33, 94] width 41 height 5
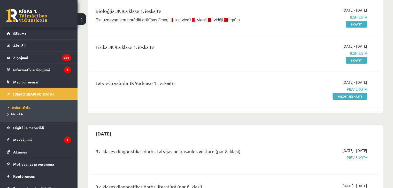
scroll to position [103, 0]
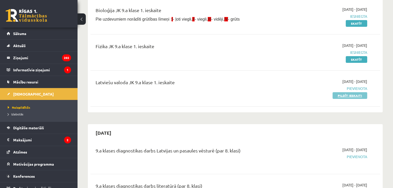
click at [335, 93] on link "Pildīt ieskaiti" at bounding box center [349, 95] width 35 height 7
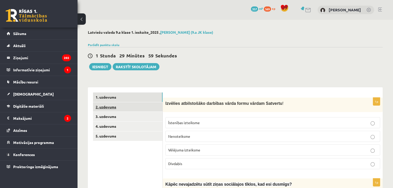
click at [135, 107] on link "2. uzdevums" at bounding box center [127, 107] width 69 height 10
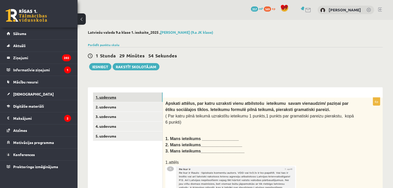
click at [116, 94] on link "1. uzdevums" at bounding box center [127, 98] width 69 height 10
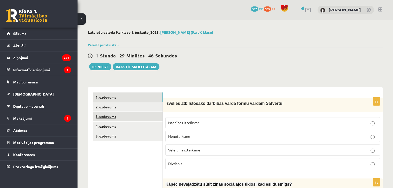
click at [143, 116] on link "3. uzdevums" at bounding box center [127, 117] width 69 height 10
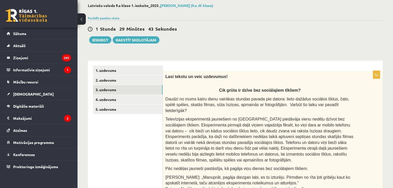
scroll to position [19, 0]
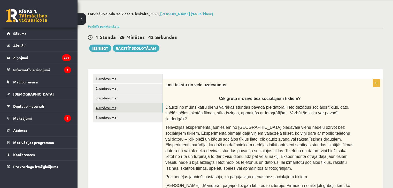
click at [130, 109] on link "4. uzdevums" at bounding box center [127, 108] width 69 height 10
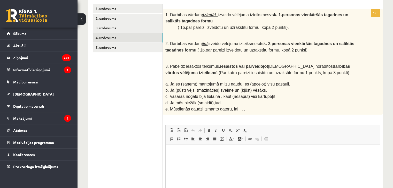
scroll to position [70, 0]
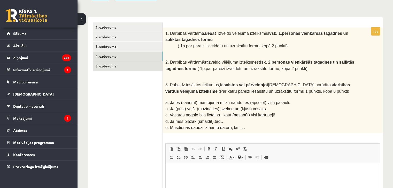
click at [115, 66] on link "5. uzdevums" at bounding box center [127, 66] width 69 height 10
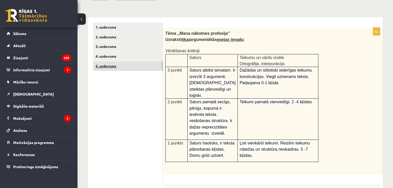
scroll to position [0, 0]
click at [200, 68] on span "Saturs atbilst tematam. Ir izvirzīti 3 argumenti.[DEMOGRAPHIC_DATA] izteiktas p…" at bounding box center [212, 83] width 46 height 30
drag, startPoint x: 198, startPoint y: 75, endPoint x: 203, endPoint y: 75, distance: 4.9
click at [203, 75] on span "Saturs atbilst tematam. Ir izvirzīti 3 argumenti.[DEMOGRAPHIC_DATA] izteiktas p…" at bounding box center [212, 83] width 46 height 30
drag, startPoint x: 188, startPoint y: 68, endPoint x: 195, endPoint y: 66, distance: 7.1
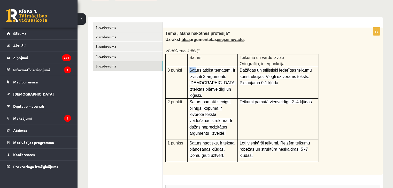
click at [195, 67] on td "Saturs atbilst tematam. Ir izvirzīti 3 argumenti.[DEMOGRAPHIC_DATA] izteiktas p…" at bounding box center [212, 83] width 50 height 32
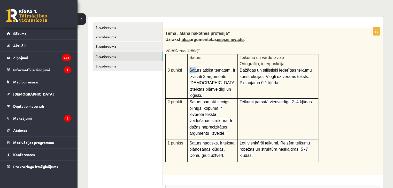
click at [120, 58] on link "4. uzdevums" at bounding box center [127, 57] width 69 height 10
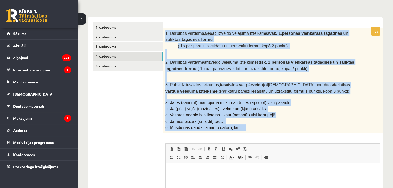
drag, startPoint x: 164, startPoint y: 33, endPoint x: 333, endPoint y: 130, distance: 194.4
click at [333, 130] on div "12p 1. Darbības vārdam dziedāt izveido vēlējuma izteiksmes vsk. 1.personas vien…" at bounding box center [273, 140] width 220 height 224
copy div "2. Loremips dolors ametcon adipisc elitsedd eiusmodtem inc. 0.utlabore etdolore…"
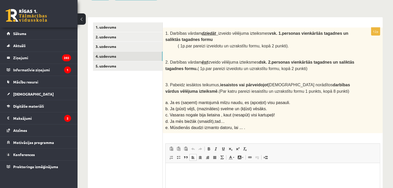
click at [187, 173] on p "Bagātinātā teksta redaktors, wiswyg-editor-user-answer-47024960520980" at bounding box center [273, 171] width 204 height 5
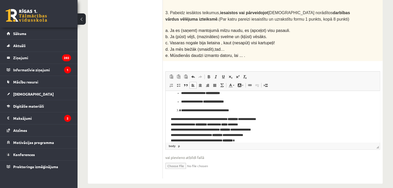
scroll to position [46, 0]
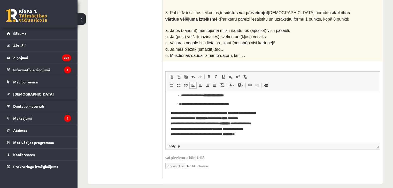
click at [180, 96] on ul "**********" at bounding box center [273, 92] width 204 height 14
drag, startPoint x: 179, startPoint y: 96, endPoint x: 174, endPoint y: 96, distance: 5.2
click at [174, 96] on ul "**********" at bounding box center [273, 92] width 204 height 14
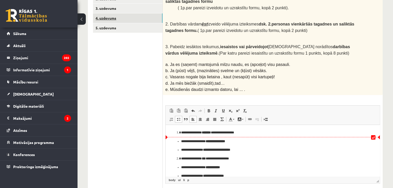
scroll to position [39, 0]
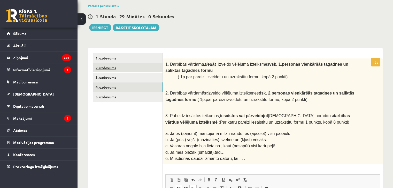
click at [133, 69] on link "2. uzdevums" at bounding box center [127, 68] width 69 height 10
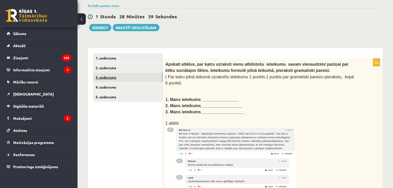
click at [131, 79] on link "3. uzdevums" at bounding box center [127, 78] width 69 height 10
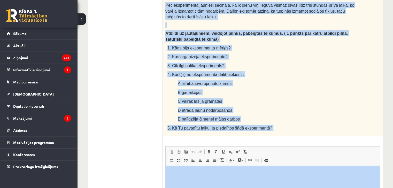
scroll to position [380, 0]
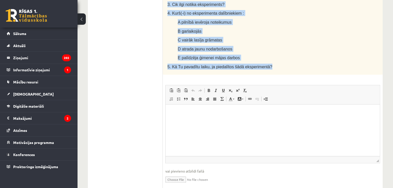
drag, startPoint x: 164, startPoint y: 62, endPoint x: 270, endPoint y: 51, distance: 105.9
copy div "Lore ipsumd si amet consectet! Adi elits do eiusm tem incididuntu laboree? Dolo…"
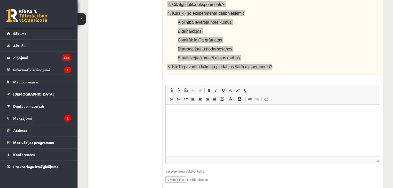
click at [176, 121] on html at bounding box center [272, 113] width 214 height 16
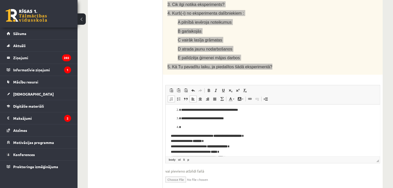
scroll to position [26, 0]
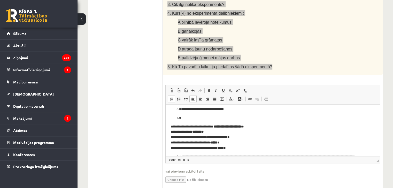
drag, startPoint x: 181, startPoint y: 117, endPoint x: 173, endPoint y: 120, distance: 8.3
click at [173, 120] on ol "**********" at bounding box center [273, 102] width 204 height 37
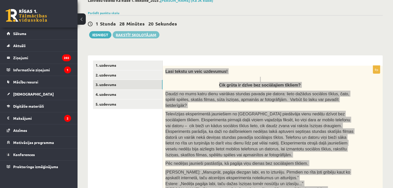
scroll to position [0, 0]
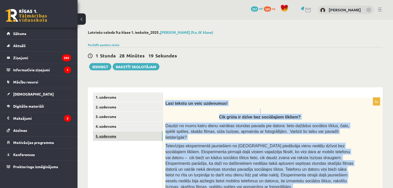
click at [103, 137] on link "5. uzdevums" at bounding box center [127, 137] width 69 height 10
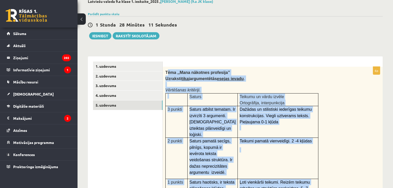
scroll to position [180, 0]
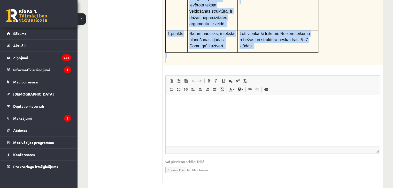
drag, startPoint x: 167, startPoint y: 78, endPoint x: 294, endPoint y: 48, distance: 130.9
copy div "ēma ,,Mana nākotnes profesija’’ Uzraksti tikai argumentētās esejas ievadu . Vēr…"
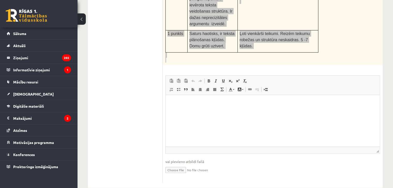
click at [192, 111] on html at bounding box center [272, 103] width 214 height 16
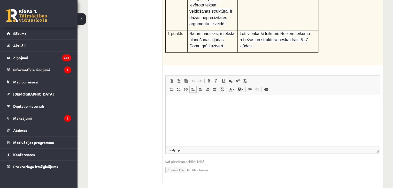
drag, startPoint x: 27, startPoint y: 40, endPoint x: 164, endPoint y: 97, distance: 149.3
click at [164, 97] on div "6p Tēma ,,Mana nākotnes profesija’’ Uzraksti tikai argumentētās esejas ievadu .…" at bounding box center [273, 50] width 220 height 265
click at [183, 107] on html at bounding box center [272, 103] width 214 height 16
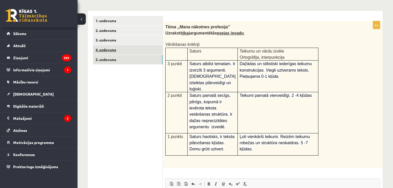
scroll to position [0, 0]
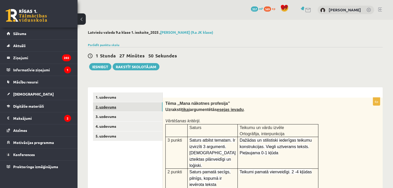
click at [121, 111] on link "2. uzdevums" at bounding box center [127, 107] width 69 height 10
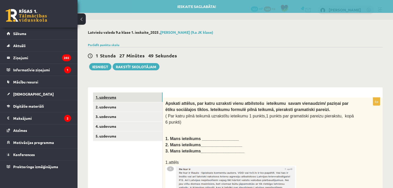
click at [118, 100] on link "1. uzdevums" at bounding box center [127, 98] width 69 height 10
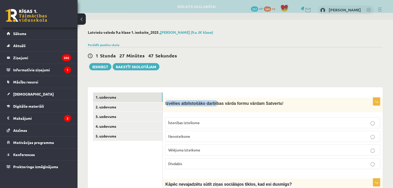
drag, startPoint x: 166, startPoint y: 104, endPoint x: 210, endPoint y: 97, distance: 44.4
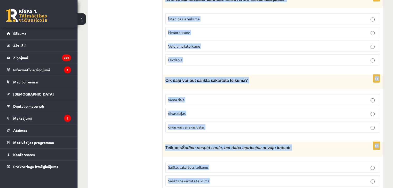
scroll to position [1376, 0]
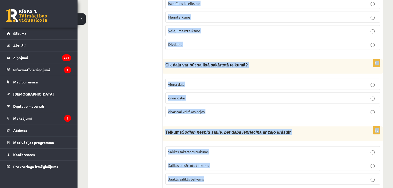
drag, startPoint x: 165, startPoint y: 103, endPoint x: 312, endPoint y: 200, distance: 176.4
copy form "Loremips dolorsitamet consecte adipi elits doeius Temporin ! Utlaboree dolorema…"
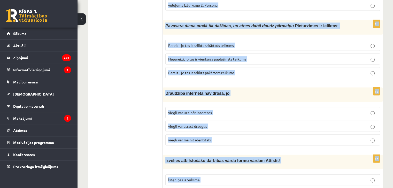
drag, startPoint x: 222, startPoint y: 67, endPoint x: 313, endPoint y: 51, distance: 92.6
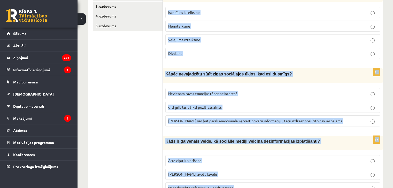
scroll to position [0, 0]
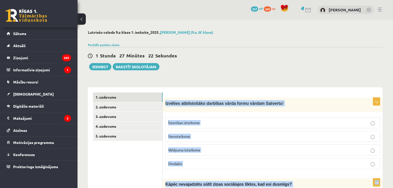
click at [187, 136] on span "Nenoteiksme" at bounding box center [179, 136] width 22 height 5
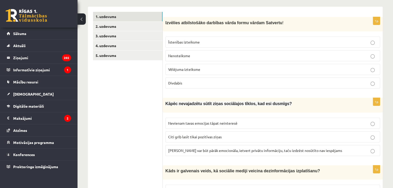
scroll to position [103, 0]
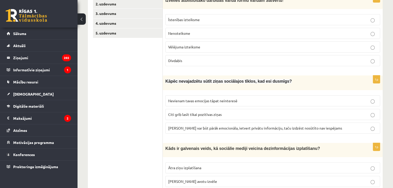
click at [181, 130] on label "[PERSON_NAME] var būt pārāk emocionāla, ietvert privātu informāciju, taču izdzē…" at bounding box center [272, 128] width 215 height 11
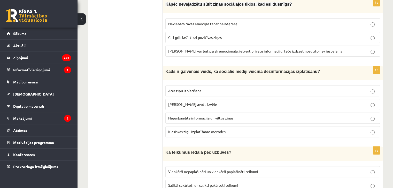
scroll to position [181, 0]
click at [176, 85] on label "Ātra ziņu izplatīšana" at bounding box center [272, 90] width 215 height 11
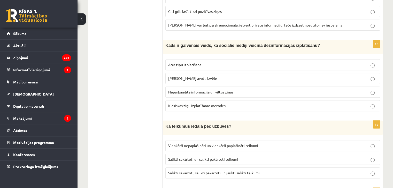
click at [210, 66] on label "Ātra ziņu izplatīšana" at bounding box center [272, 64] width 215 height 11
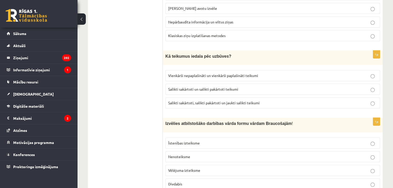
scroll to position [284, 0]
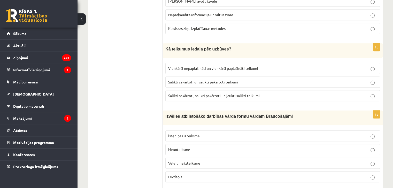
click at [184, 80] on span "Salikti sakārtoti un salikti pakārtoti teikumi" at bounding box center [203, 82] width 70 height 5
click at [173, 93] on span "Salikti sakārtoti, salikti pakārtoti un jaukti salikti teikumi" at bounding box center [213, 95] width 91 height 5
click at [201, 134] on p "Īstenības izteiksme" at bounding box center [272, 135] width 209 height 5
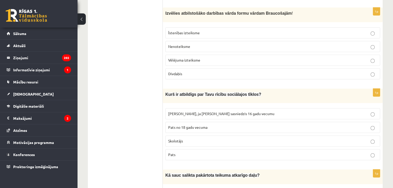
click at [184, 152] on p "Pats" at bounding box center [272, 154] width 209 height 5
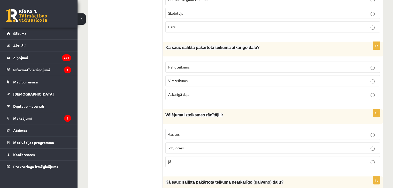
scroll to position [516, 0]
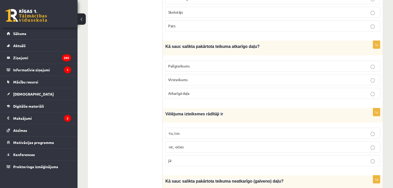
click at [191, 64] on label "Palīgteikums" at bounding box center [272, 66] width 215 height 11
click at [186, 145] on label "-ot, -oties" at bounding box center [272, 147] width 215 height 11
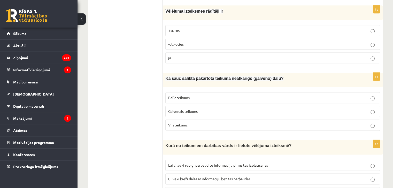
scroll to position [620, 0]
click at [184, 109] on span "Galvenais teikums" at bounding box center [182, 111] width 29 height 5
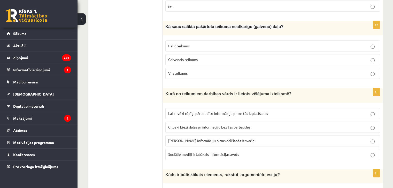
click at [180, 111] on span "Lai cilvēki rūpīgi pārbaudītu informāciju pirms tās izplatīšanas" at bounding box center [218, 113] width 100 height 5
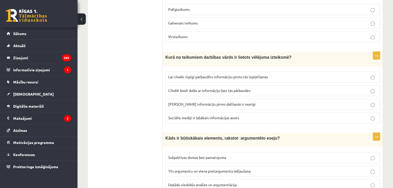
scroll to position [749, 0]
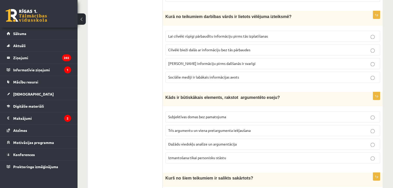
click at [187, 142] on span "Dažādu viedokļu analīze un argumentācija" at bounding box center [202, 144] width 68 height 5
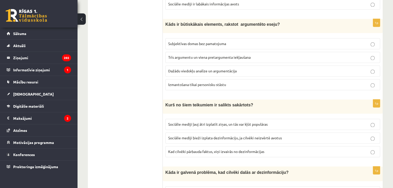
scroll to position [826, 0]
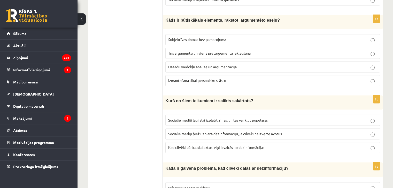
click at [194, 118] on p "Sociālie mediji ļauj ātri izplatīt ziņas, un tās var kļūt populāras" at bounding box center [272, 120] width 209 height 5
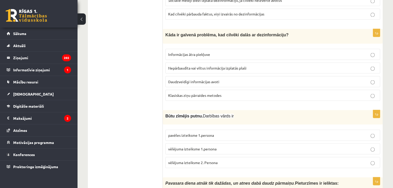
scroll to position [929, 0]
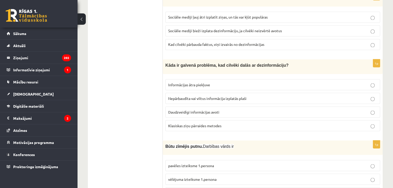
click at [193, 96] on span "Nepārbaudīta vai viltus informācija izplatās plaši" at bounding box center [207, 98] width 78 height 5
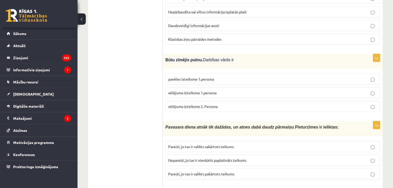
scroll to position [1007, 0]
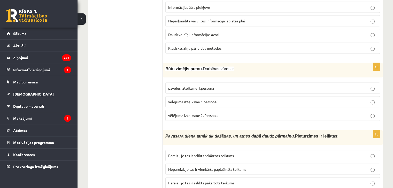
click at [203, 100] on span "vēlējuma izteiksme 1.persona" at bounding box center [192, 102] width 48 height 5
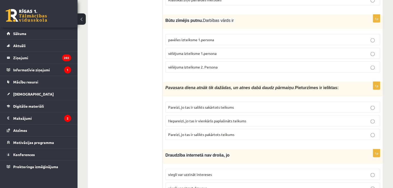
scroll to position [1059, 0]
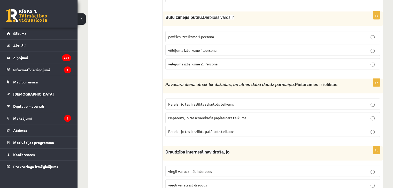
click at [210, 115] on p "Nepareizi, jo tas ir vienkāršs paplašināts teikums" at bounding box center [272, 117] width 209 height 5
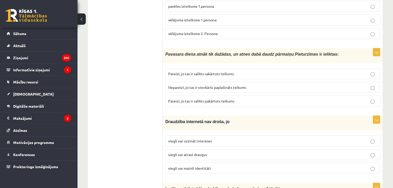
scroll to position [1136, 0]
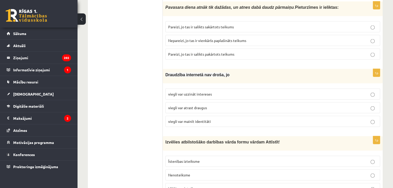
click at [193, 119] on span "viegli var mainīt identitāti" at bounding box center [189, 121] width 43 height 5
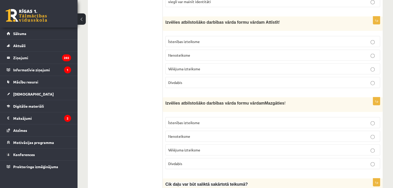
scroll to position [1265, 0]
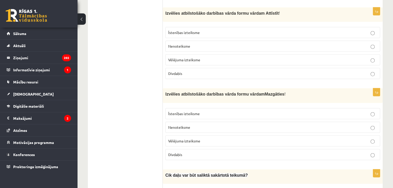
click at [176, 125] on span "Nenoteiksme" at bounding box center [179, 127] width 22 height 5
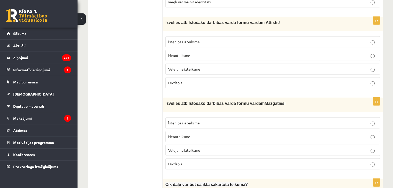
scroll to position [1239, 0]
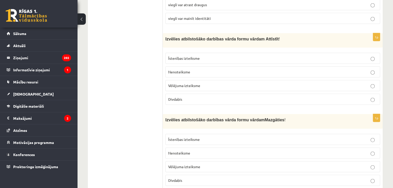
click at [195, 67] on label "Nenoteiksme" at bounding box center [272, 72] width 215 height 11
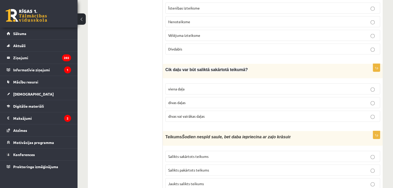
scroll to position [1376, 0]
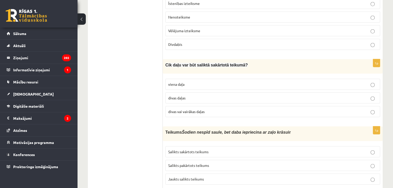
click at [208, 147] on label "Salikts sakārtots teikums" at bounding box center [272, 152] width 215 height 11
click at [177, 109] on span "divas vai vairākas daļas" at bounding box center [186, 111] width 36 height 5
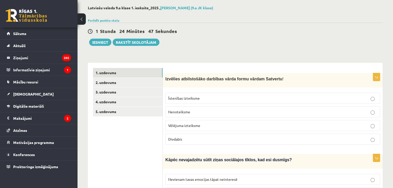
scroll to position [0, 0]
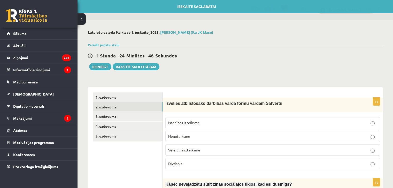
click at [129, 107] on link "2. uzdevums" at bounding box center [127, 107] width 69 height 10
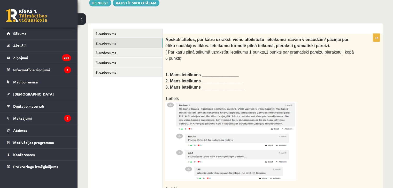
scroll to position [26, 0]
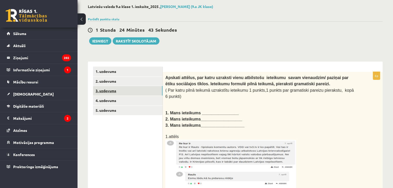
click at [117, 88] on link "3. uzdevums" at bounding box center [127, 91] width 69 height 10
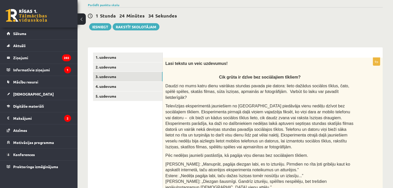
scroll to position [19, 0]
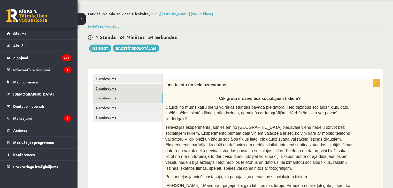
click at [130, 92] on link "2. uzdevums" at bounding box center [127, 89] width 69 height 10
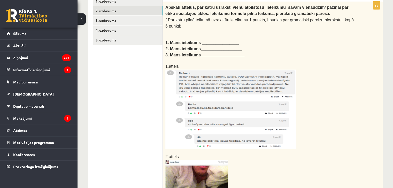
scroll to position [96, 0]
drag, startPoint x: 244, startPoint y: 58, endPoint x: 246, endPoint y: 46, distance: 12.8
click at [246, 52] on p "3. Mans ieteikums___________________" at bounding box center [259, 55] width 189 height 6
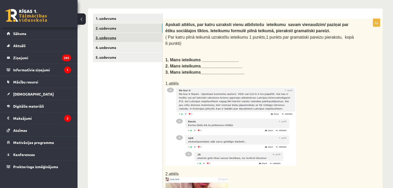
scroll to position [70, 0]
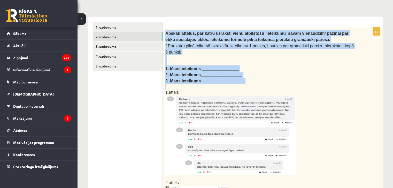
drag, startPoint x: 163, startPoint y: 34, endPoint x: 354, endPoint y: 77, distance: 195.3
click at [354, 77] on div "Apskati attēlus, par katru uzraksti vienu atbilstošu ieteikumu savam vienaudzim…" at bounding box center [273, 164] width 220 height 273
copy div "Apskati attēlus, par katru uzraksti vienu atbilstošu ieteikumu savam vienaudzim…"
click at [213, 109] on img at bounding box center [230, 135] width 131 height 79
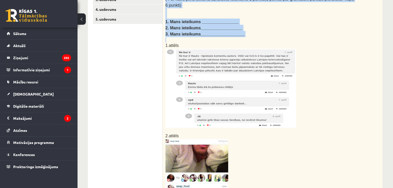
scroll to position [122, 0]
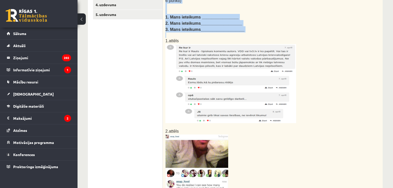
click at [212, 143] on img at bounding box center [196, 171] width 63 height 72
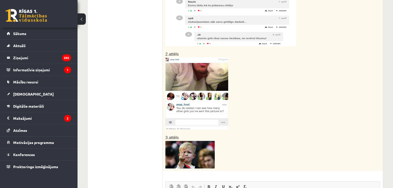
scroll to position [199, 0]
drag, startPoint x: 188, startPoint y: 145, endPoint x: 183, endPoint y: 156, distance: 12.0
click at [183, 160] on div "Apskati attēlus, par katru uzraksti vienu atbilstošu ieteikumu savam vienaudzim…" at bounding box center [273, 35] width 220 height 273
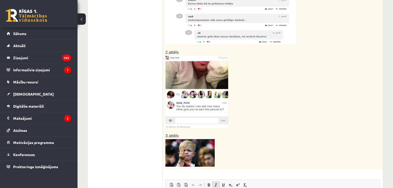
scroll to position [278, 0]
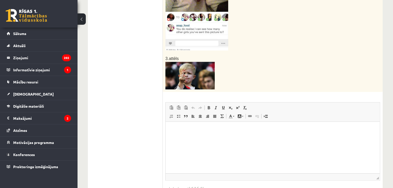
click at [210, 138] on html at bounding box center [272, 130] width 214 height 16
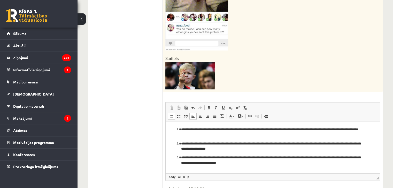
click at [211, 138] on ol "**********" at bounding box center [273, 146] width 204 height 39
click at [216, 141] on ol "**********" at bounding box center [273, 146] width 204 height 39
click at [220, 144] on p "**********" at bounding box center [272, 146] width 183 height 11
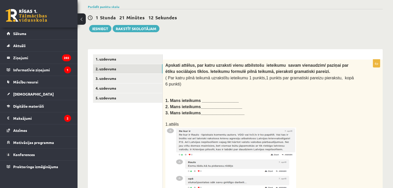
scroll to position [0, 0]
